Goal: Navigation & Orientation: Find specific page/section

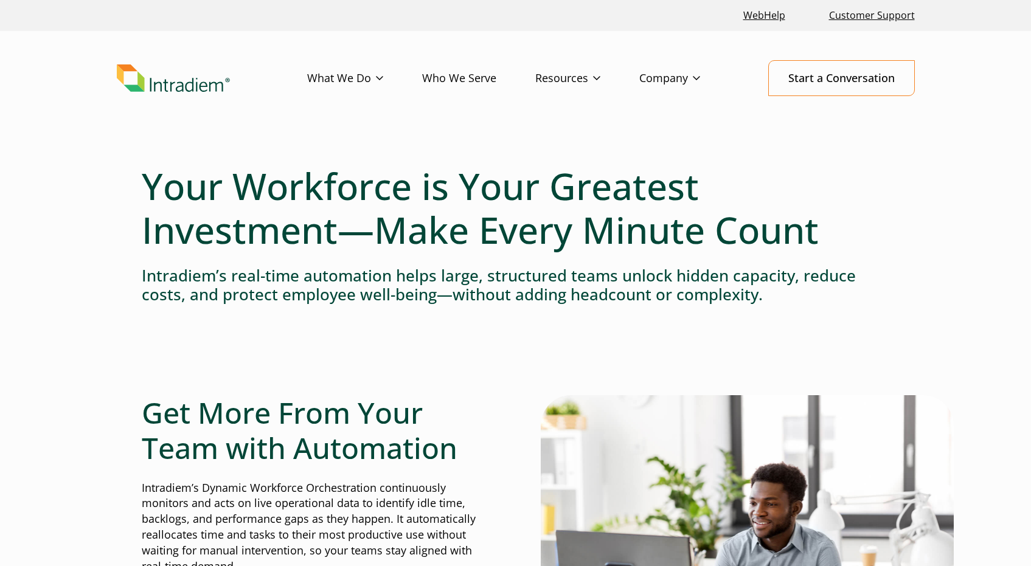
select select "3"
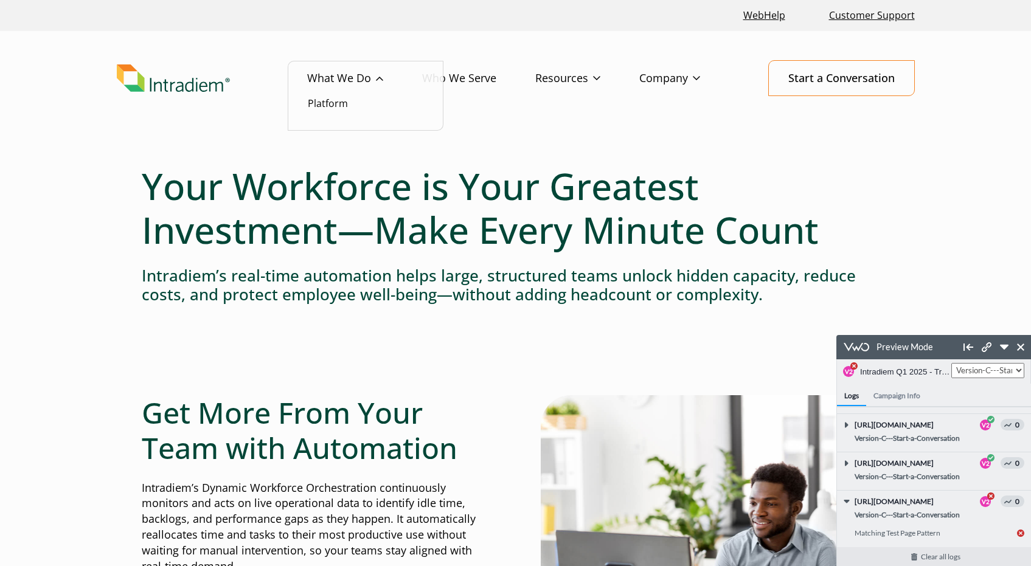
click at [360, 78] on link "What We Do" at bounding box center [364, 78] width 115 height 35
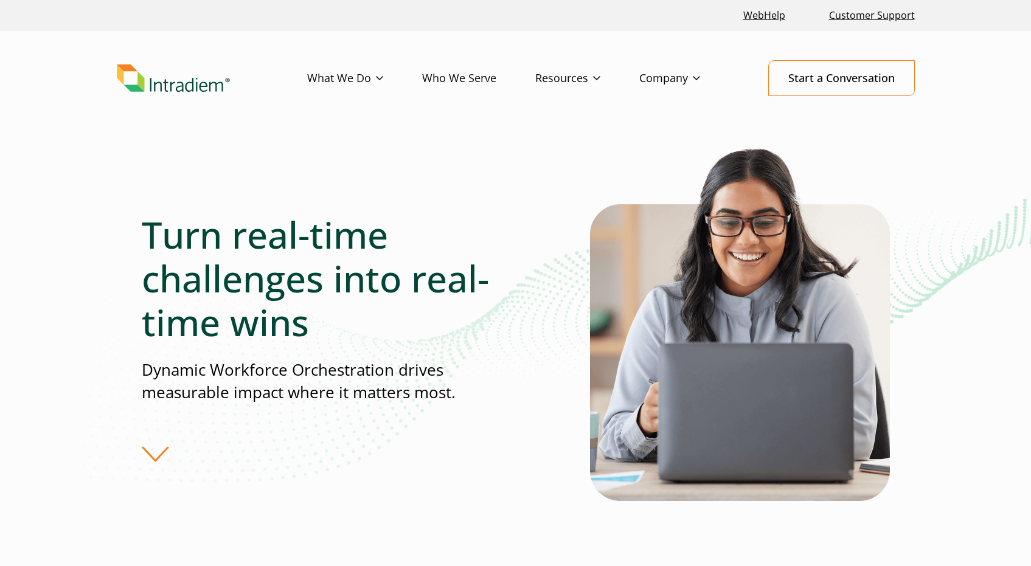
select select "3"
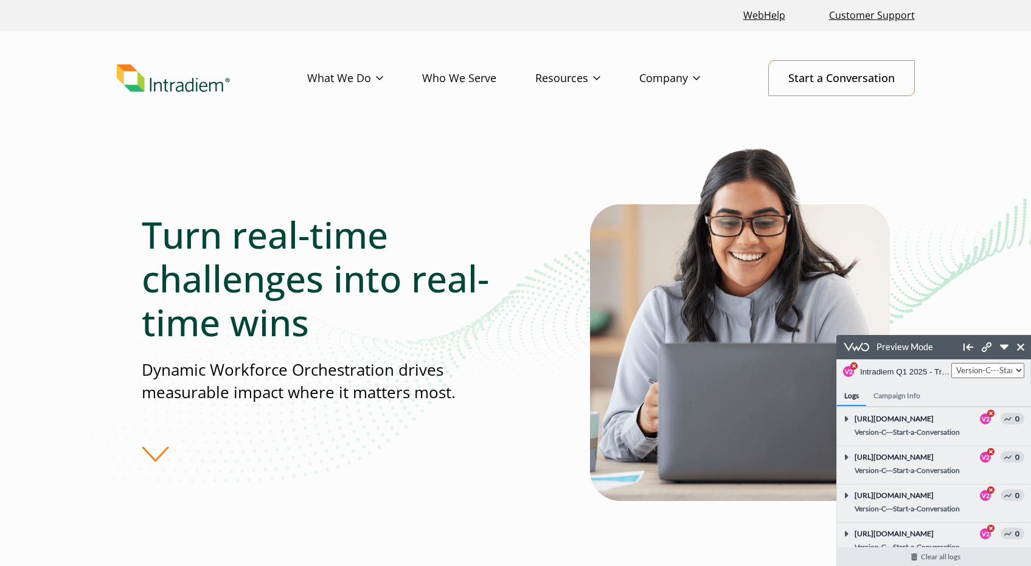
scroll to position [1714, 0]
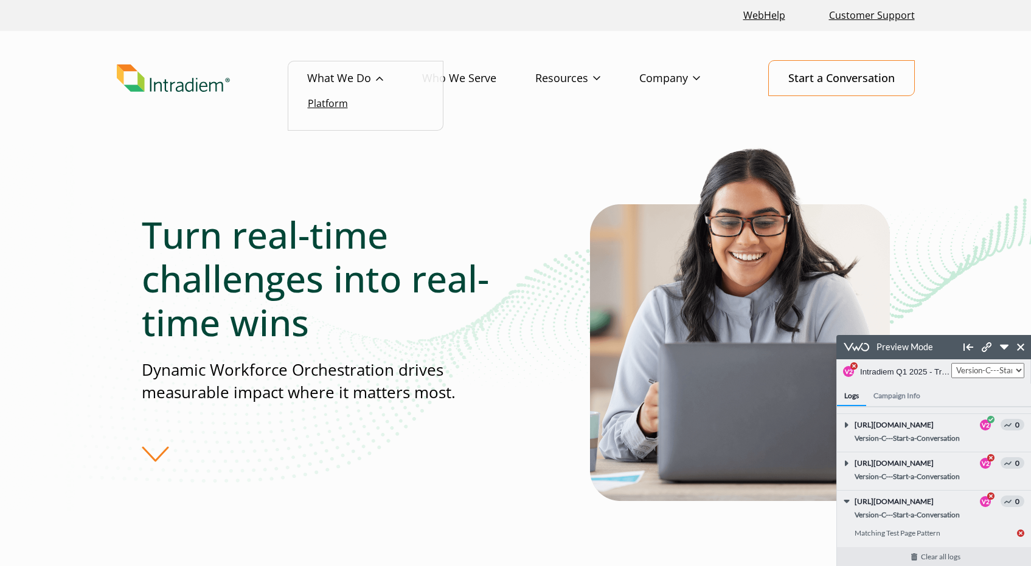
click at [335, 103] on link "Platform" at bounding box center [328, 103] width 40 height 13
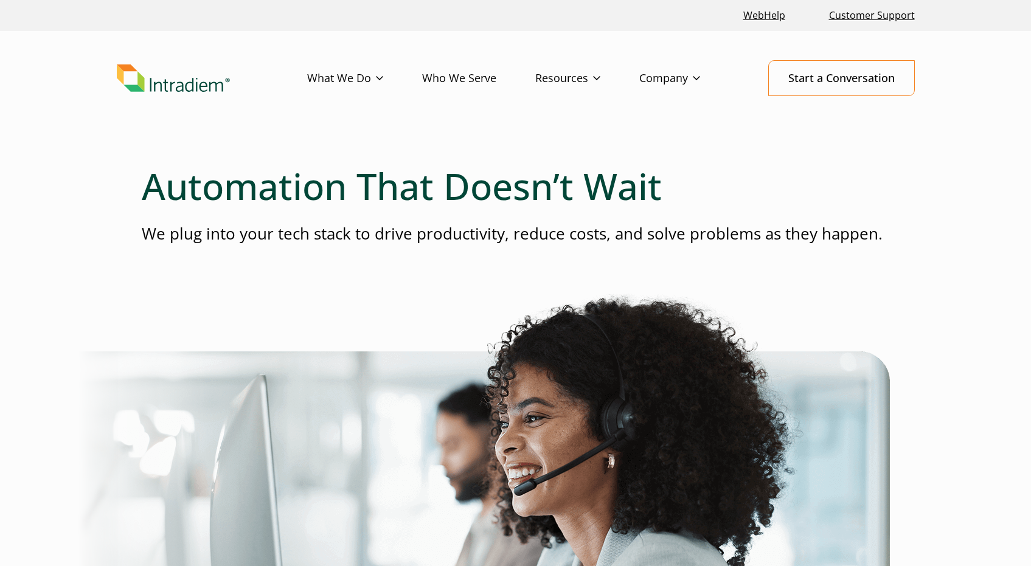
select select "3"
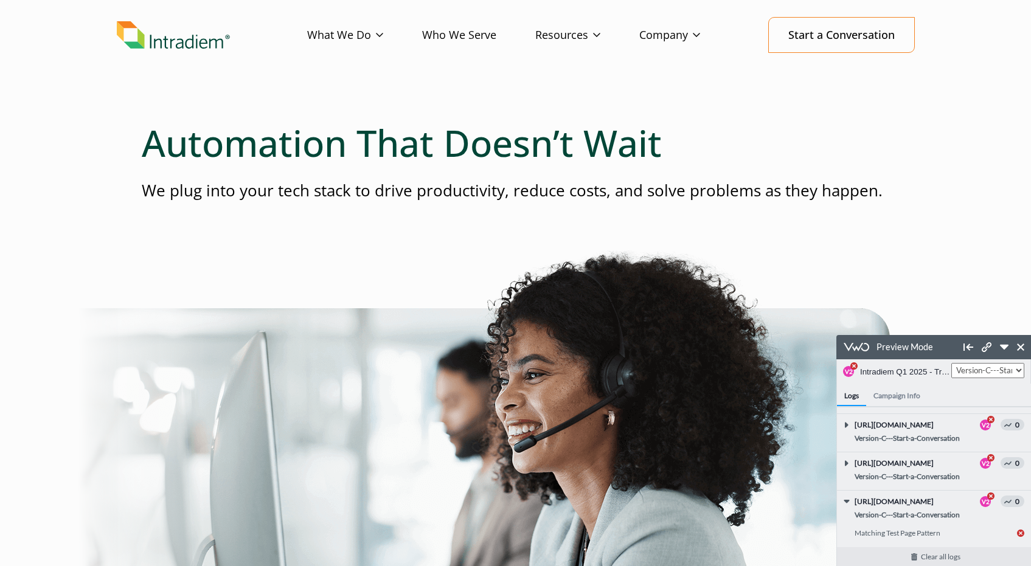
scroll to position [51, 0]
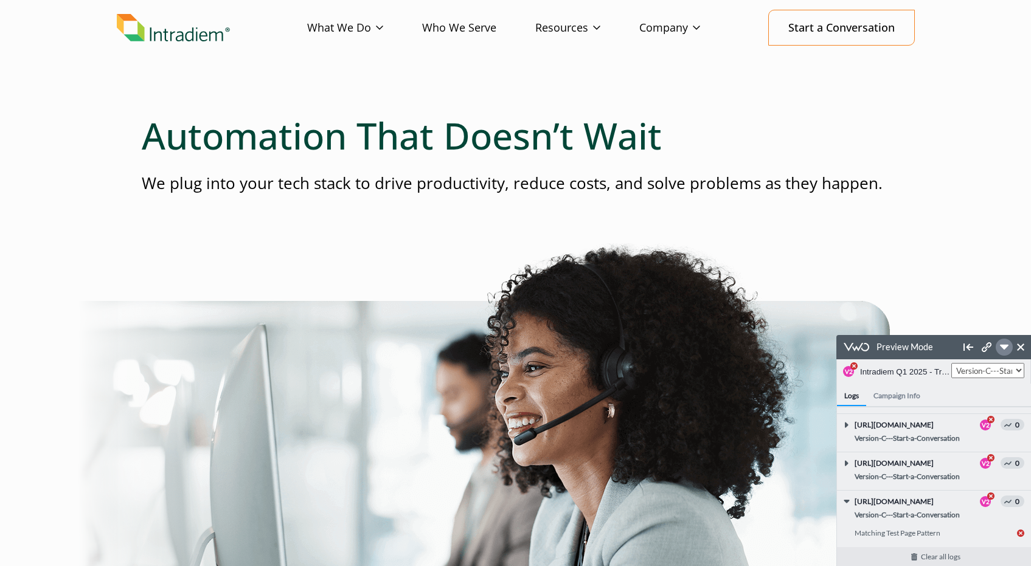
click at [1002, 346] on icon at bounding box center [1004, 347] width 9 height 5
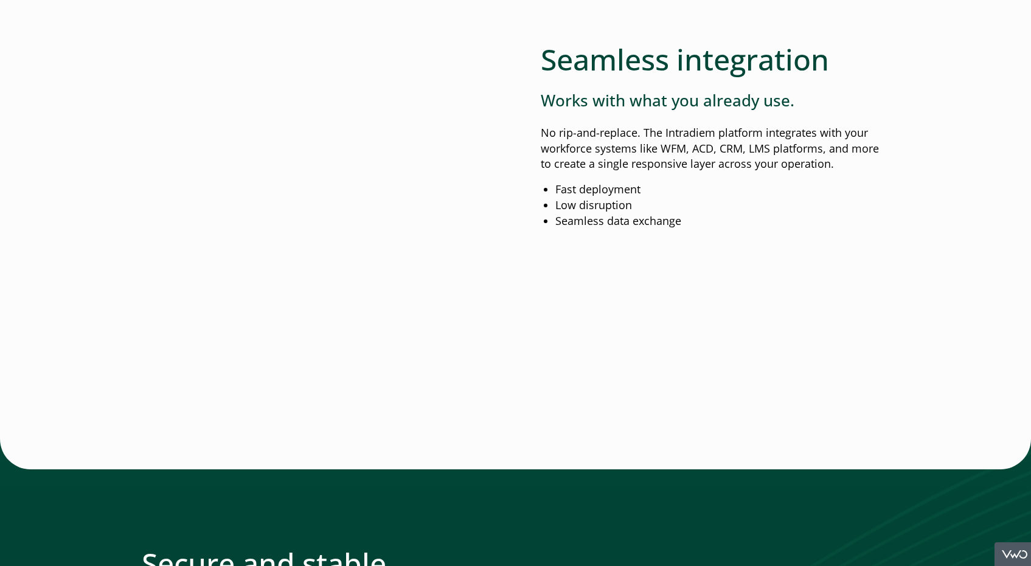
scroll to position [0, 0]
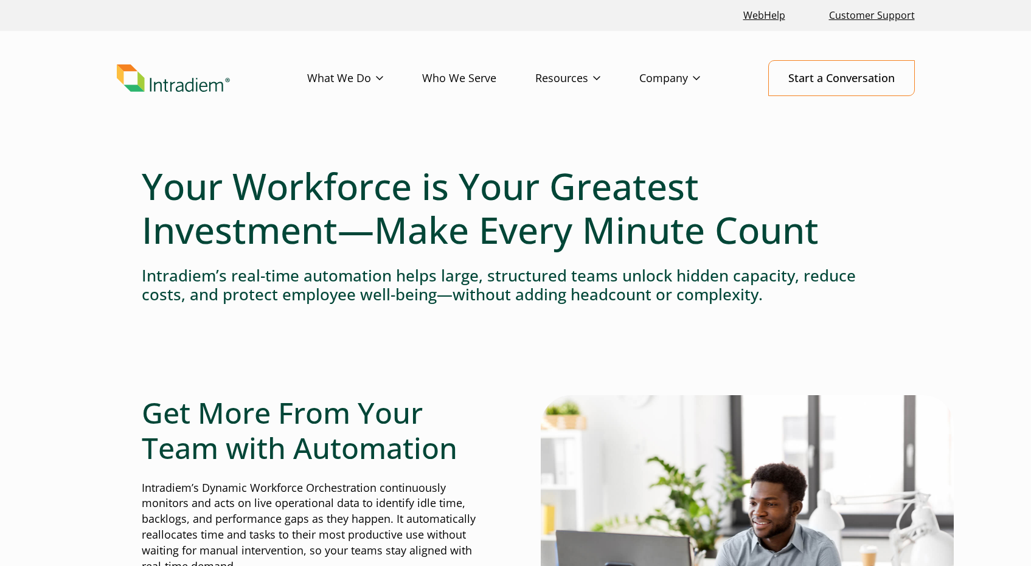
select select "3"
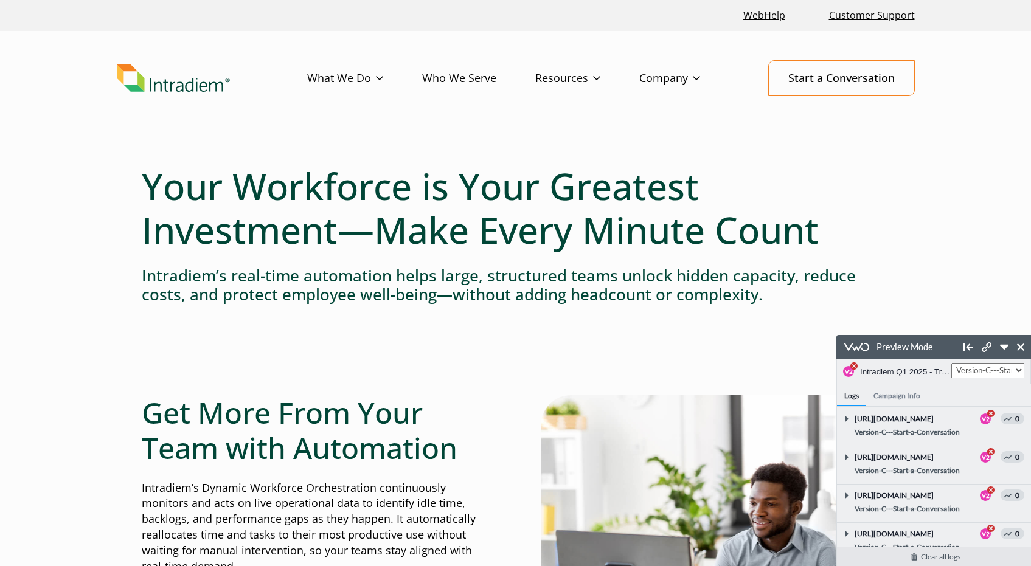
scroll to position [1790, 0]
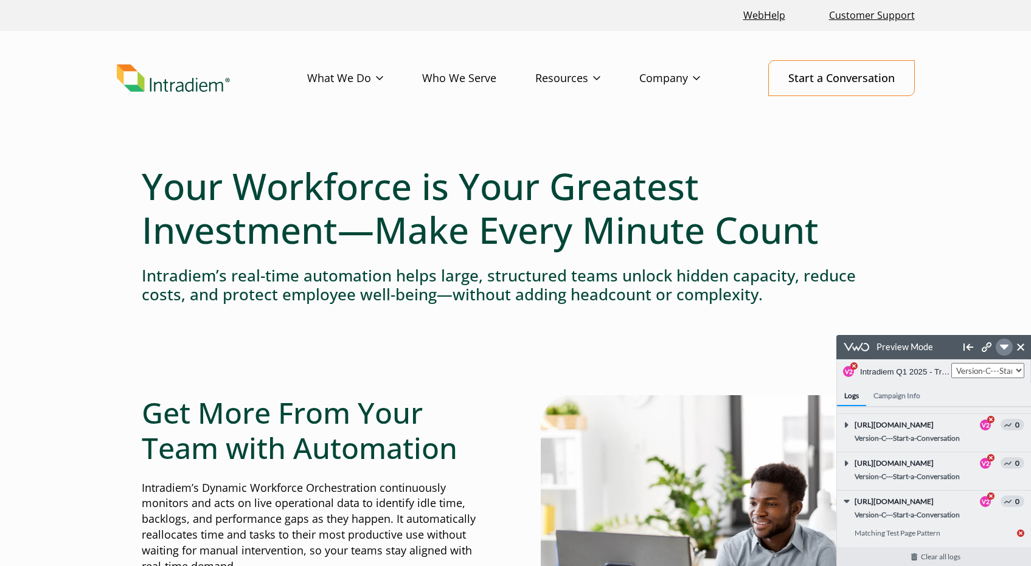
click at [1006, 349] on icon at bounding box center [1004, 347] width 9 height 9
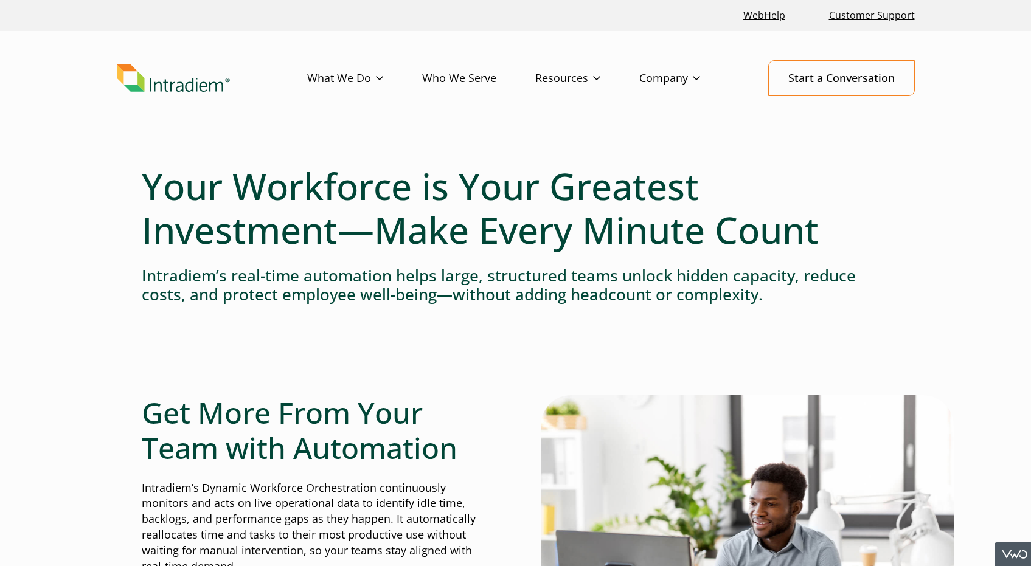
scroll to position [5745, 0]
select select "3"
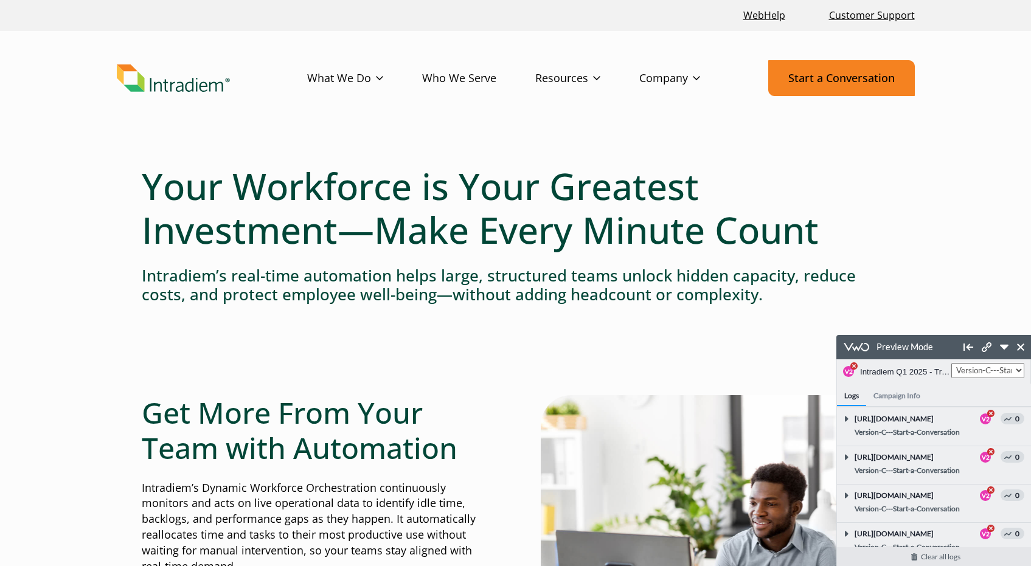
scroll to position [1828, 0]
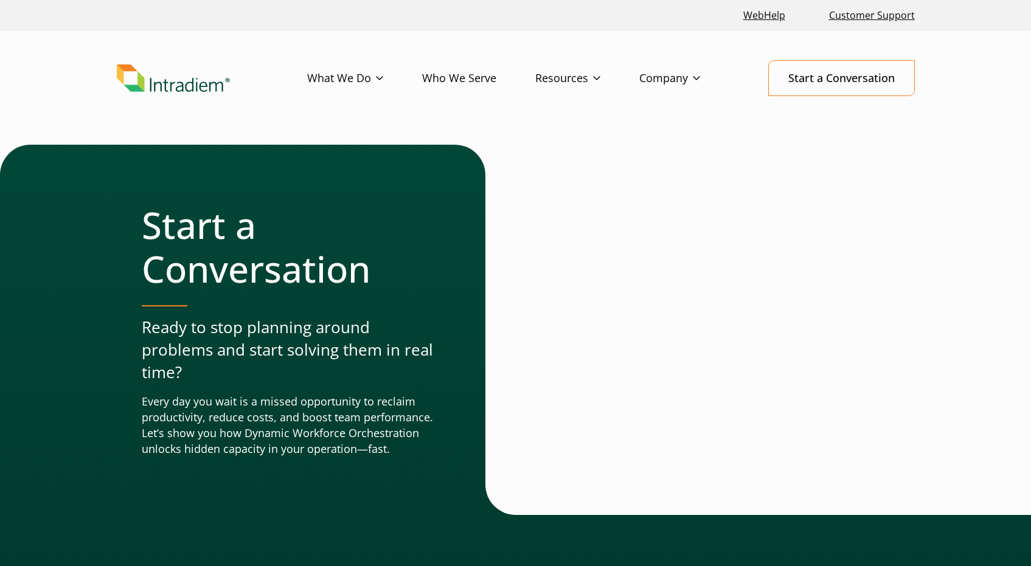
select select "3"
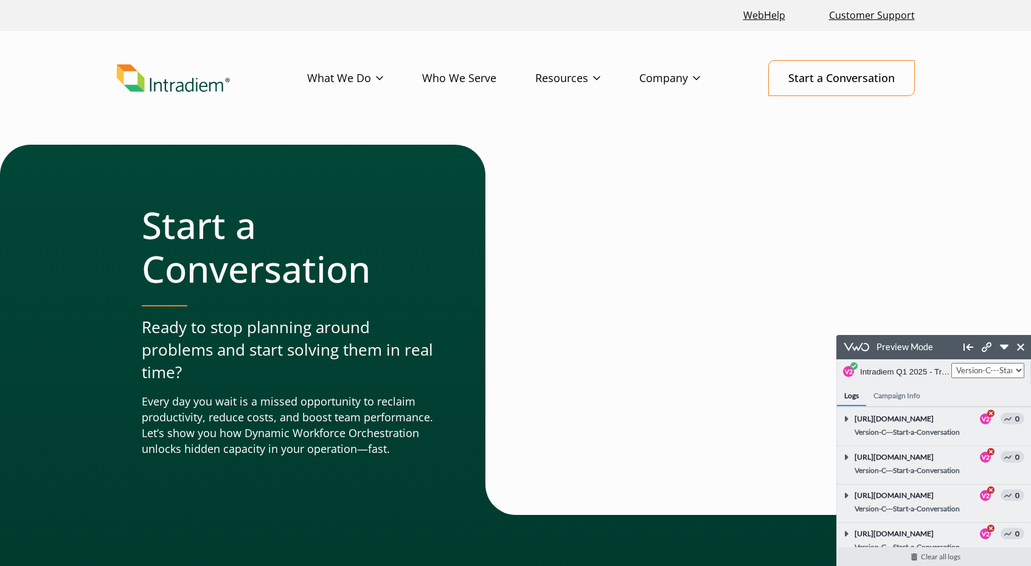
scroll to position [1926, 0]
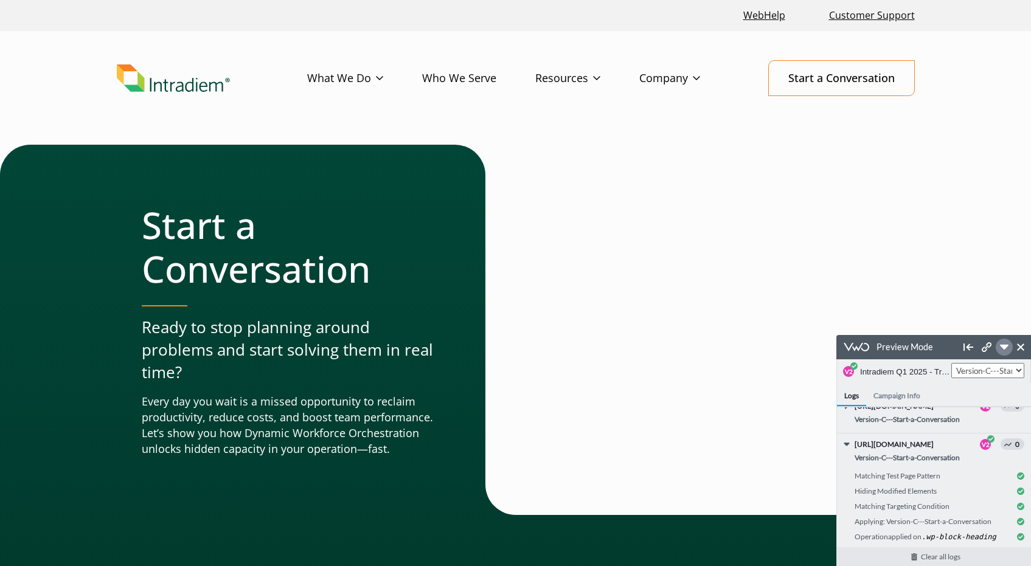
click at [1004, 350] on icon at bounding box center [1004, 347] width 9 height 9
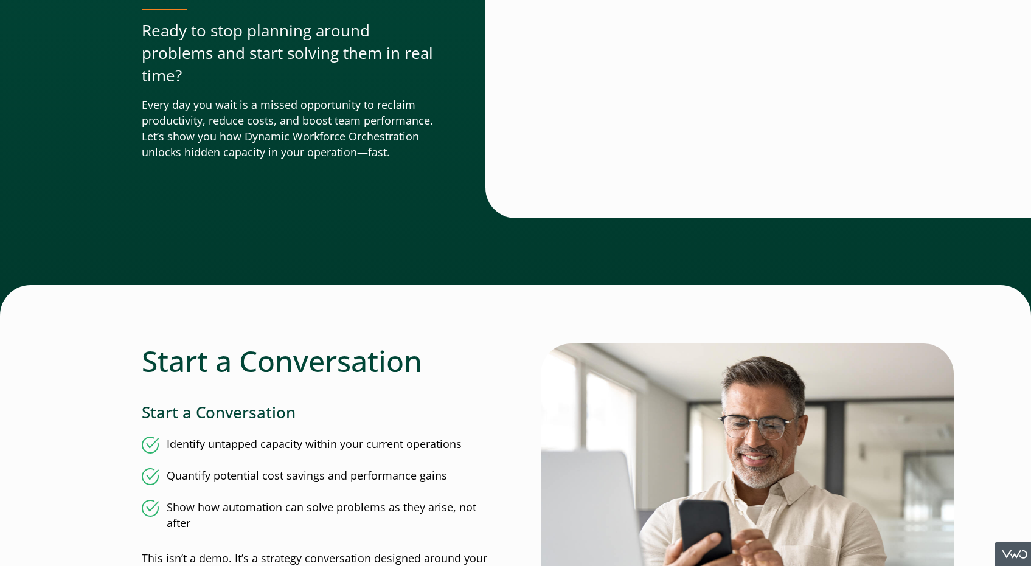
scroll to position [0, 0]
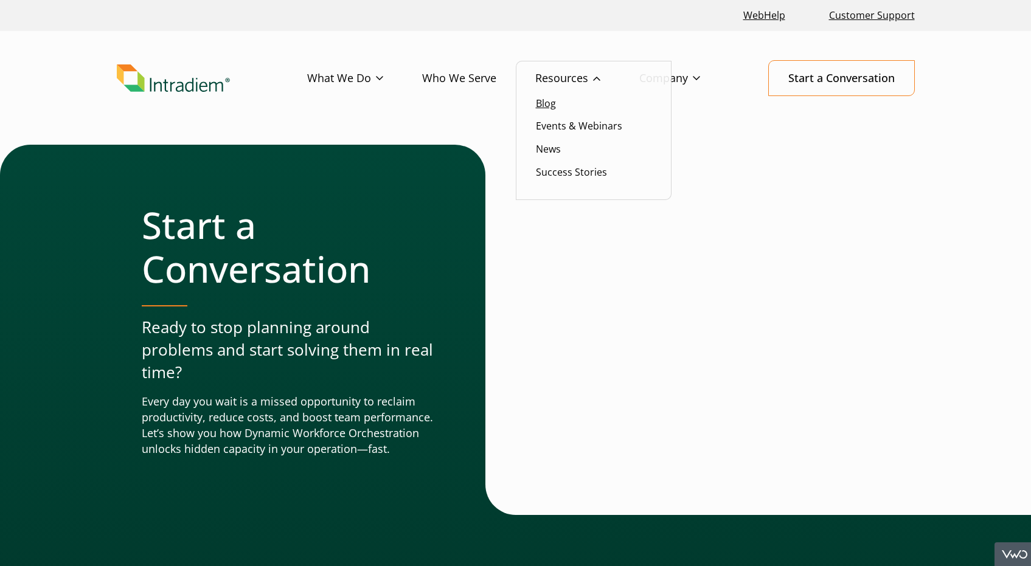
click at [547, 109] on link "Blog" at bounding box center [546, 103] width 20 height 13
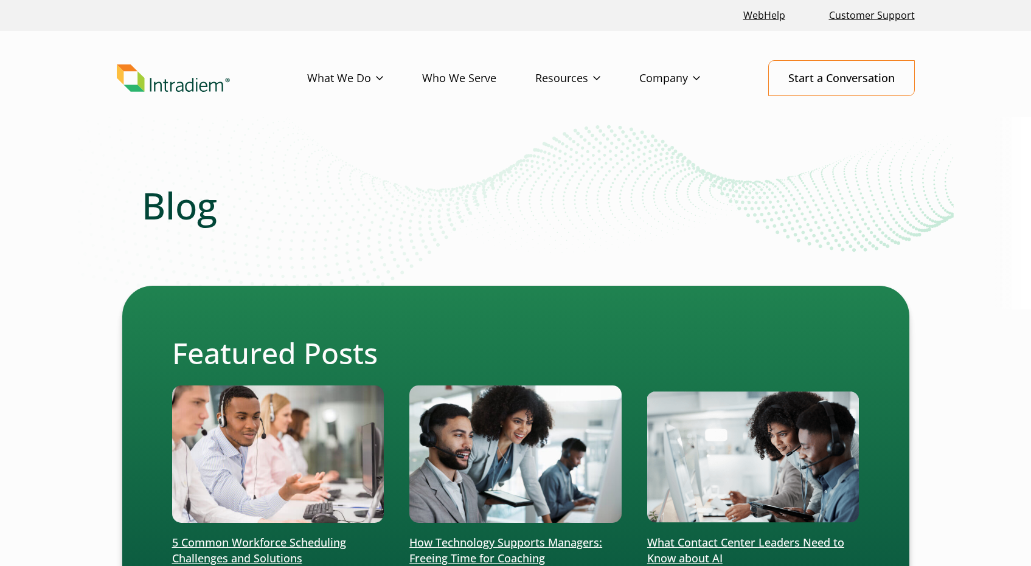
scroll to position [99, 0]
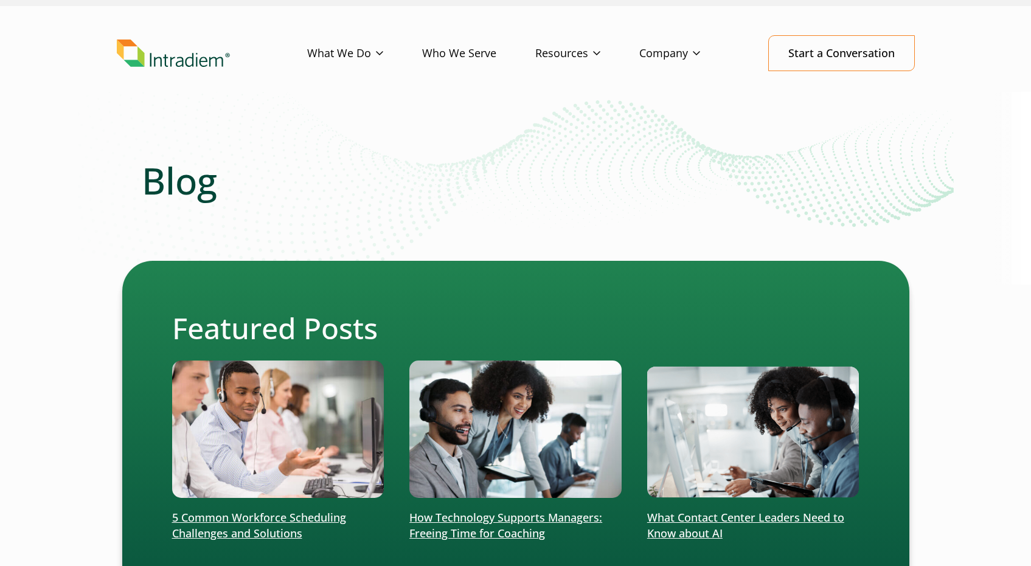
select select "3"
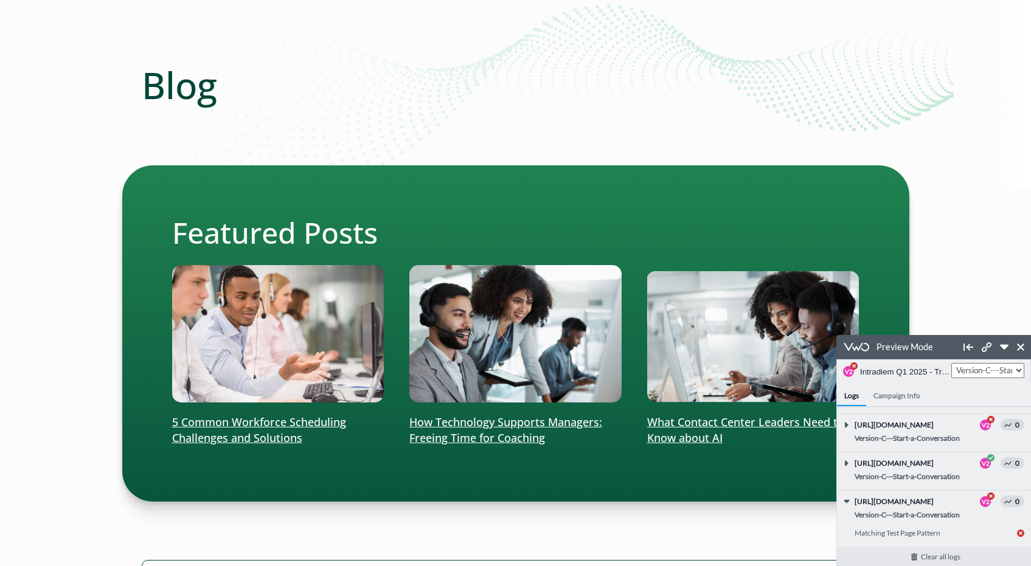
scroll to position [0, 0]
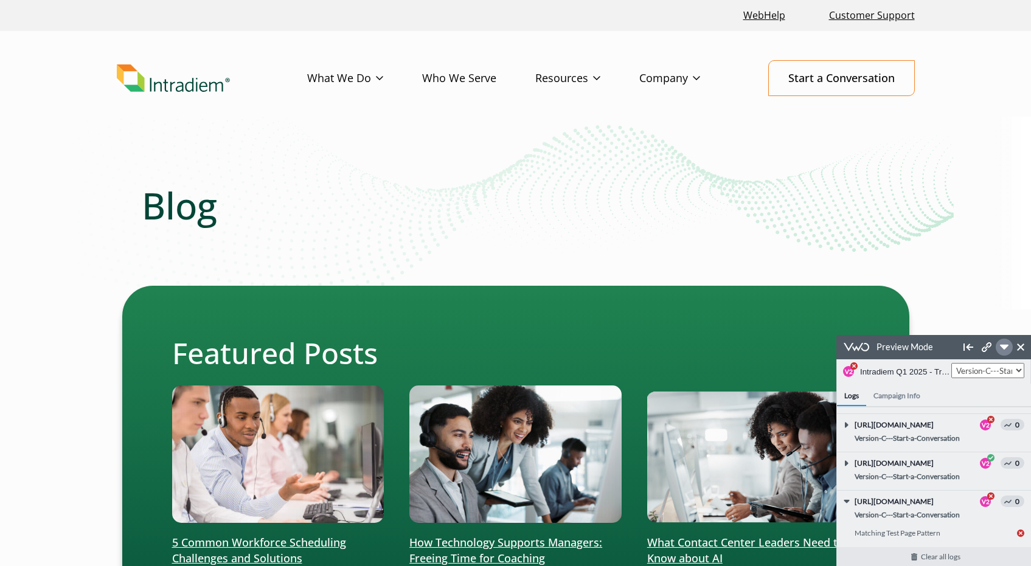
click at [1003, 347] on icon at bounding box center [1004, 347] width 9 height 5
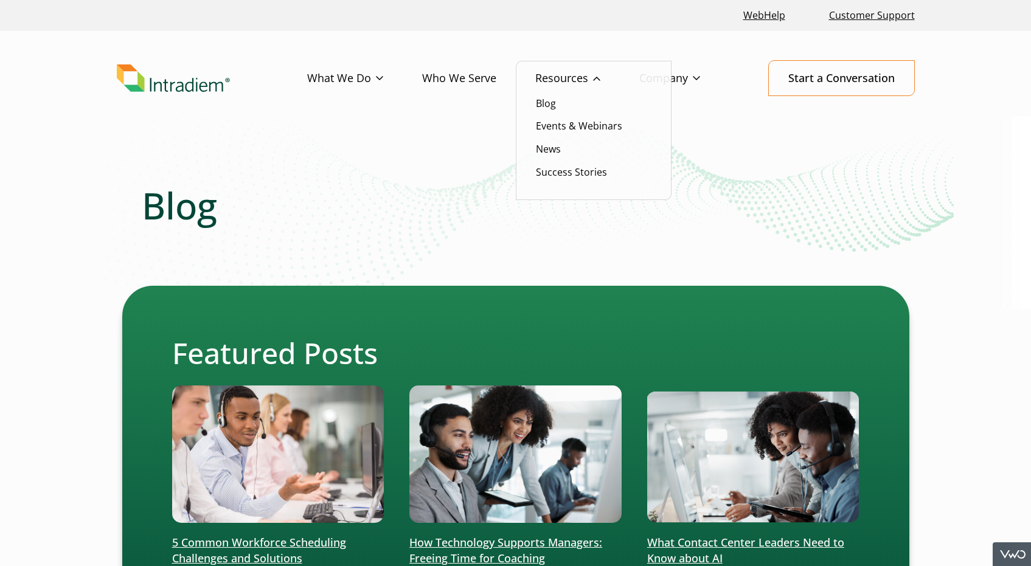
scroll to position [6205, 0]
click at [568, 177] on link "Success Stories" at bounding box center [571, 172] width 71 height 13
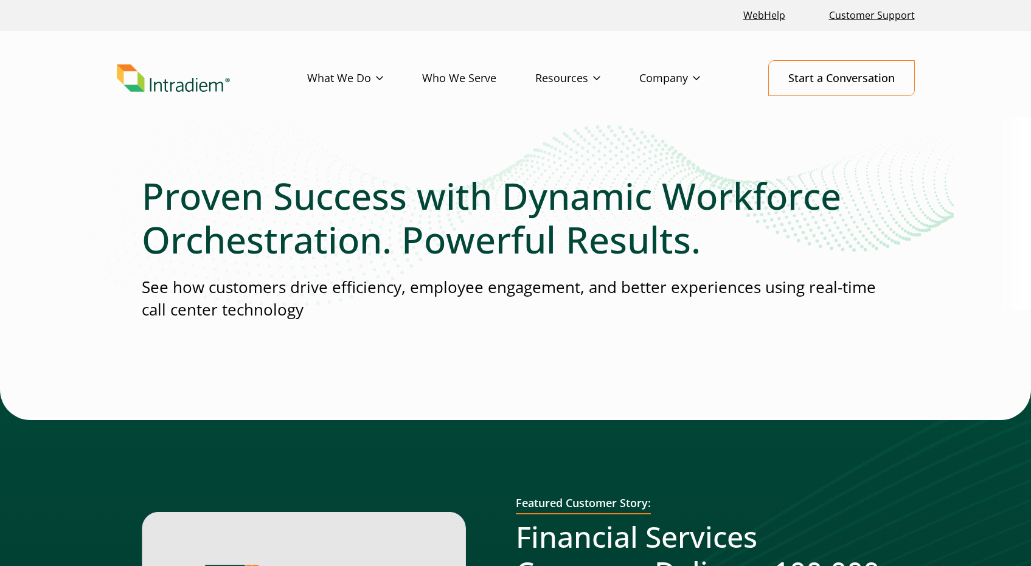
select select "3"
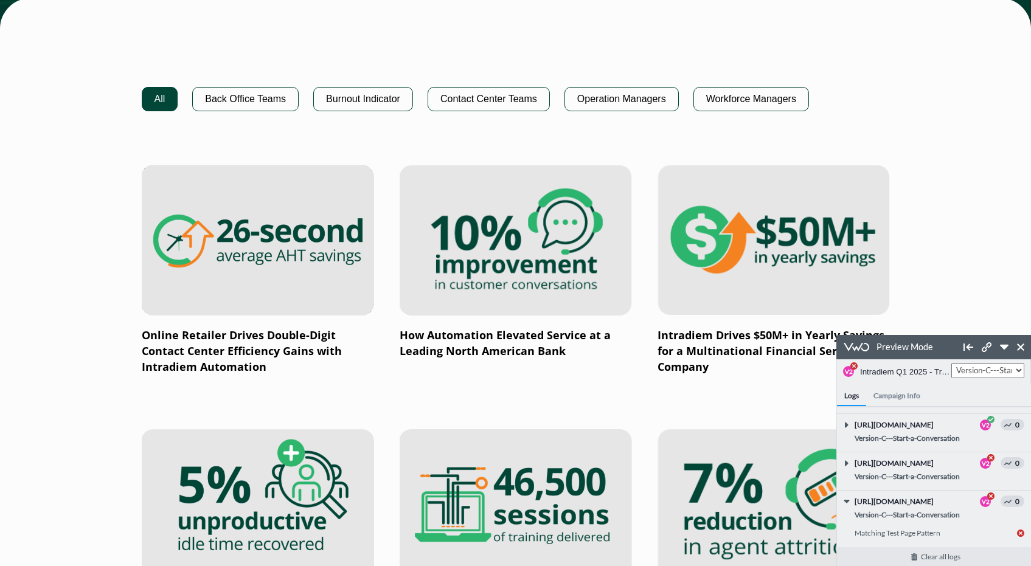
scroll to position [849, 0]
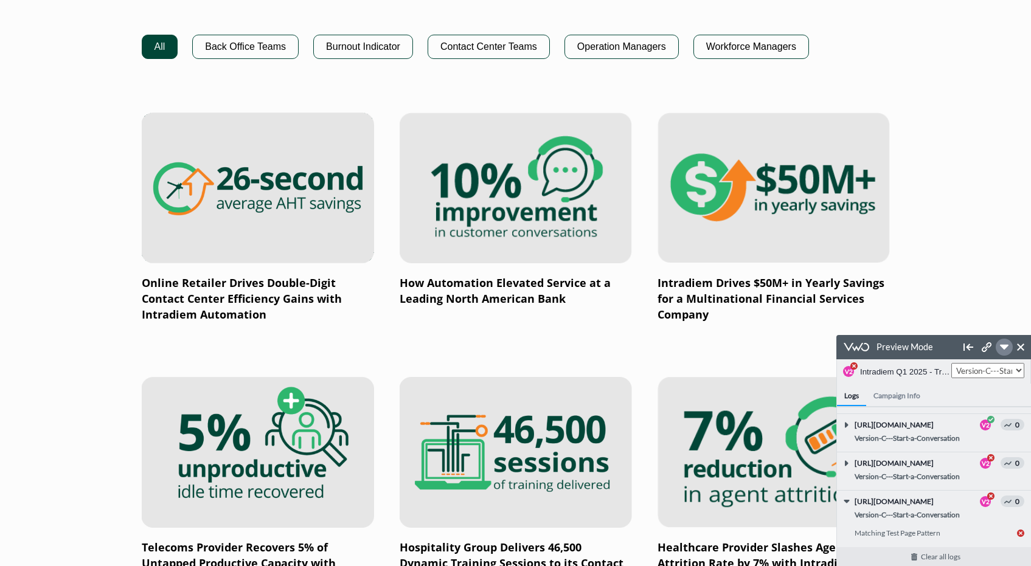
click at [1005, 345] on icon at bounding box center [1004, 347] width 9 height 5
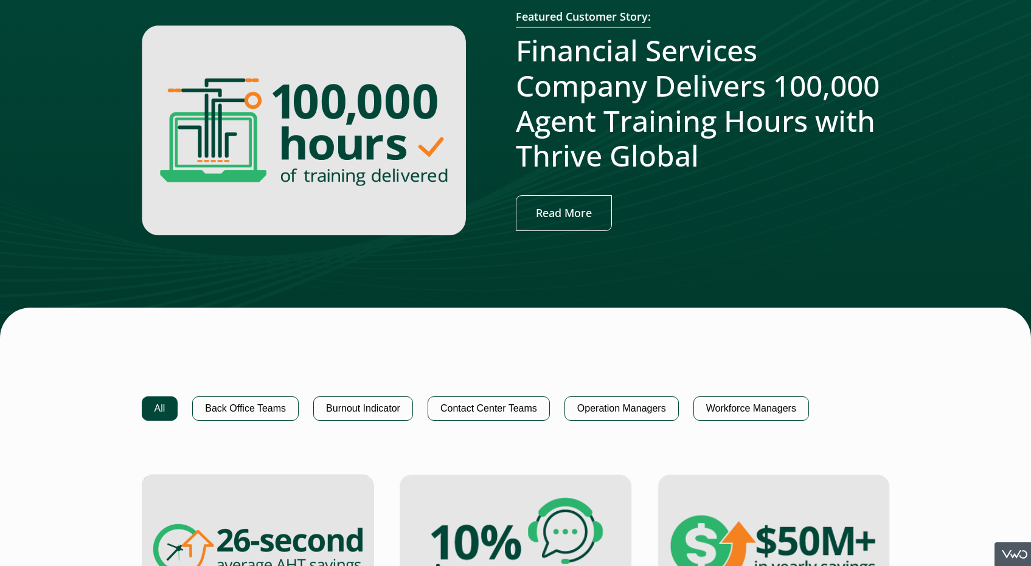
scroll to position [565, 0]
